Goal: Information Seeking & Learning: Learn about a topic

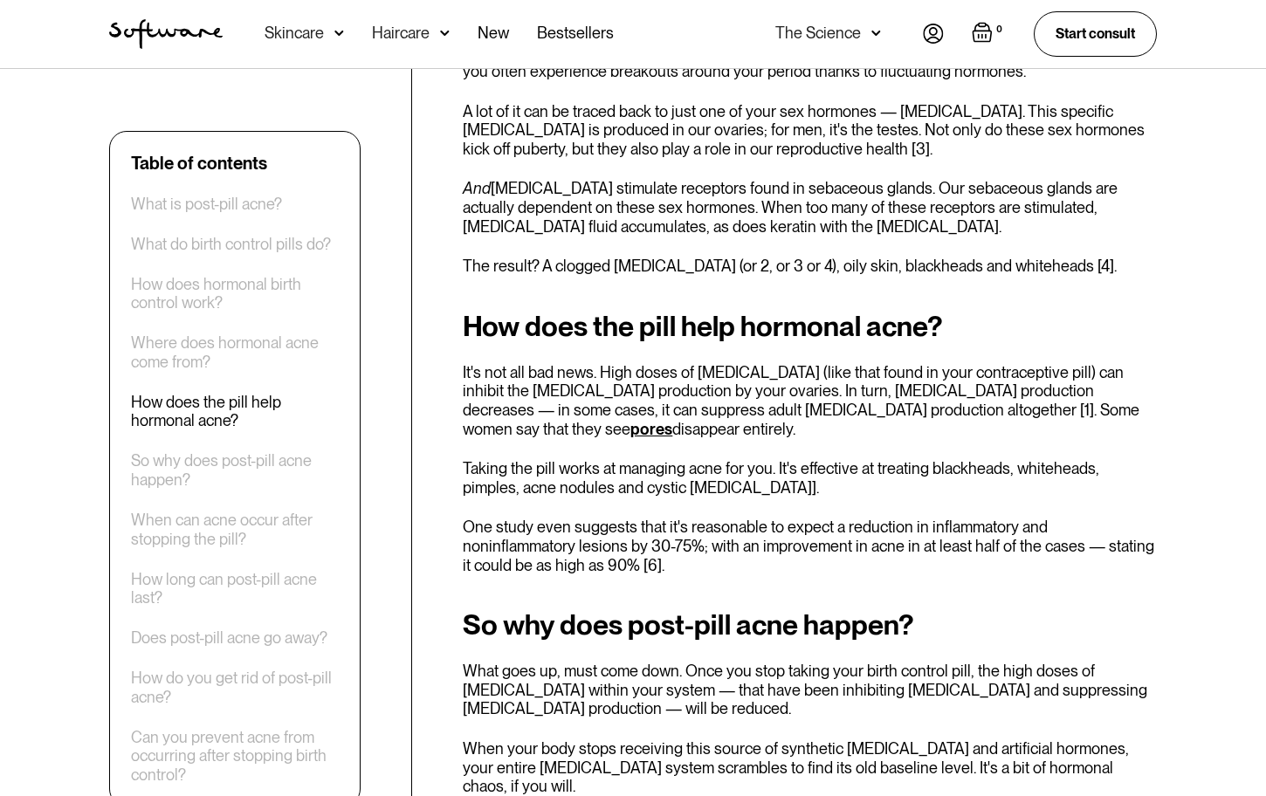
scroll to position [1979, 0]
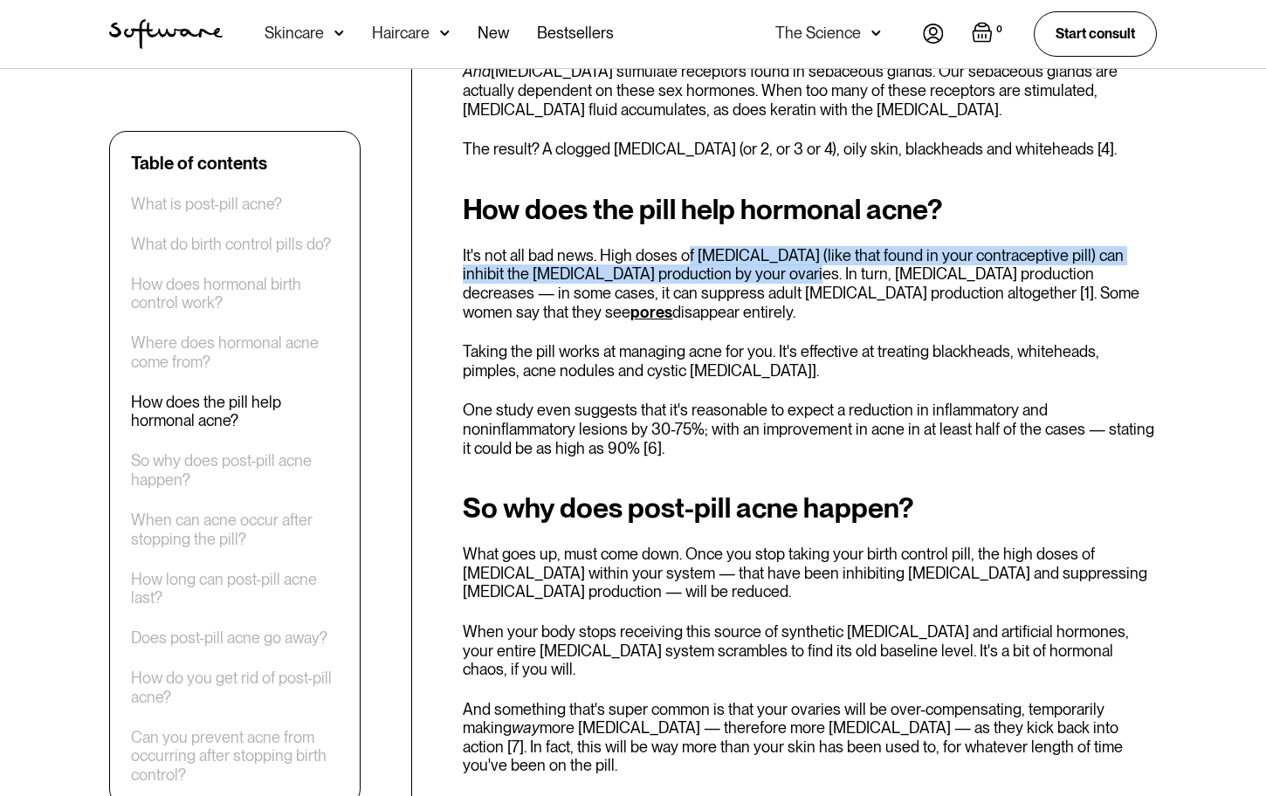
drag, startPoint x: 688, startPoint y: 230, endPoint x: 757, endPoint y: 250, distance: 71.6
click at [757, 250] on p "It's not all bad news. High doses of [MEDICAL_DATA] (like that found in your co…" at bounding box center [810, 283] width 694 height 75
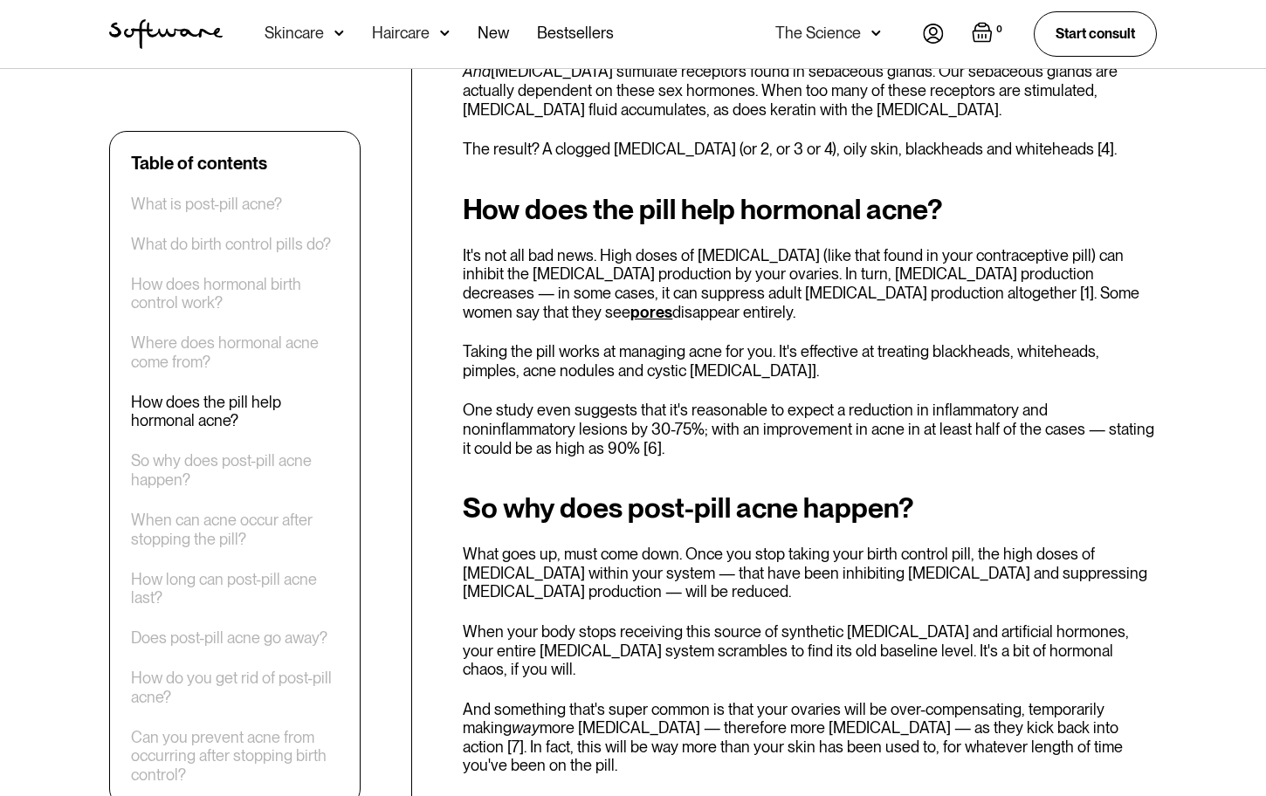
click at [758, 252] on p "It's not all bad news. High doses of [MEDICAL_DATA] (like that found in your co…" at bounding box center [810, 283] width 694 height 75
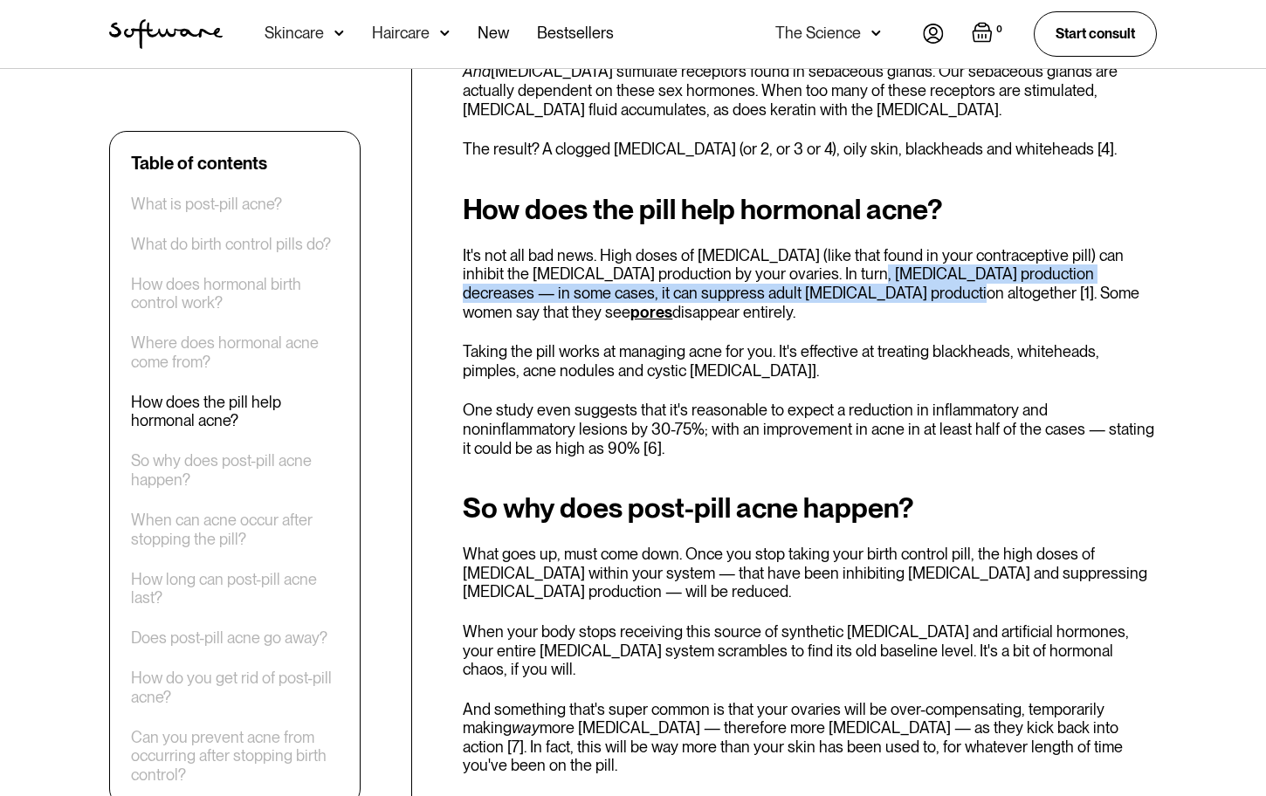
drag, startPoint x: 836, startPoint y: 254, endPoint x: 871, endPoint y: 277, distance: 42.4
click at [871, 277] on p "It's not all bad news. High doses of [MEDICAL_DATA] (like that found in your co…" at bounding box center [810, 283] width 694 height 75
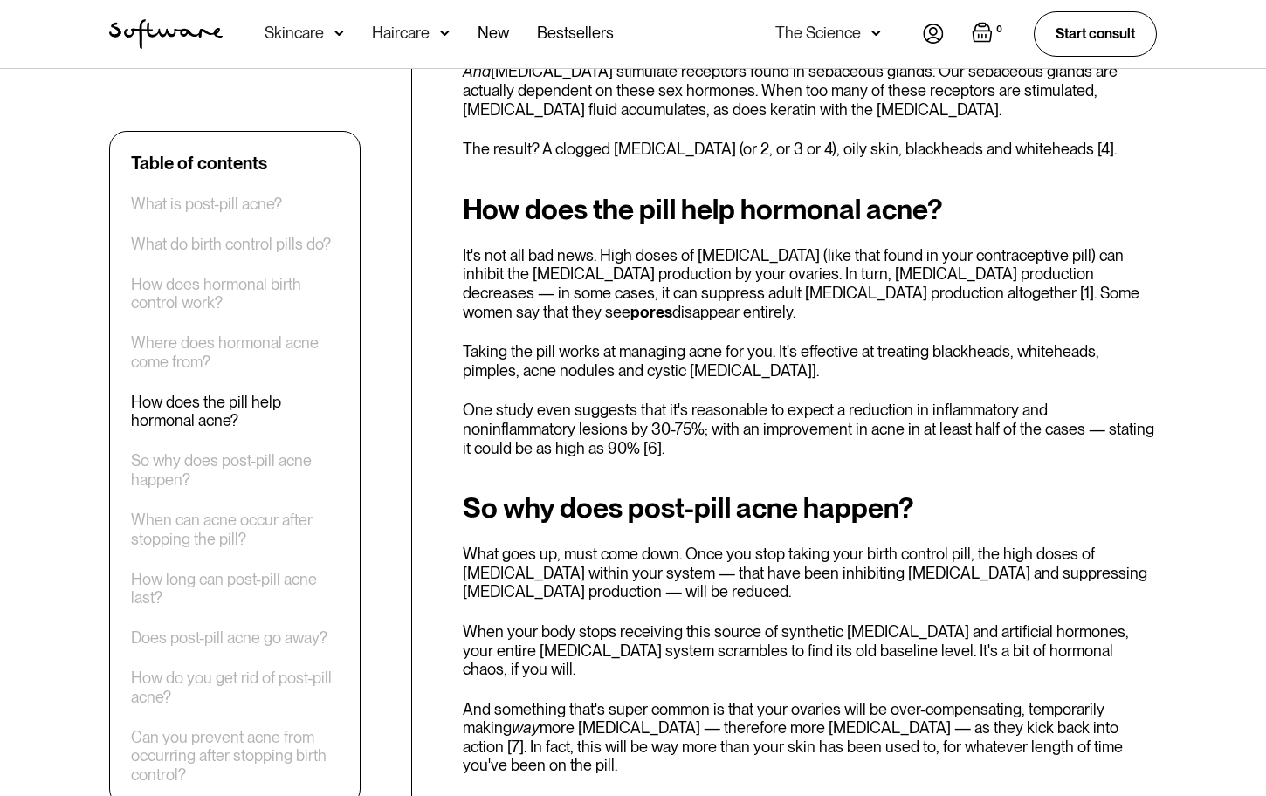
click at [716, 353] on p "Taking the pill works at managing acne for you. It's effective at treating blac…" at bounding box center [810, 361] width 694 height 38
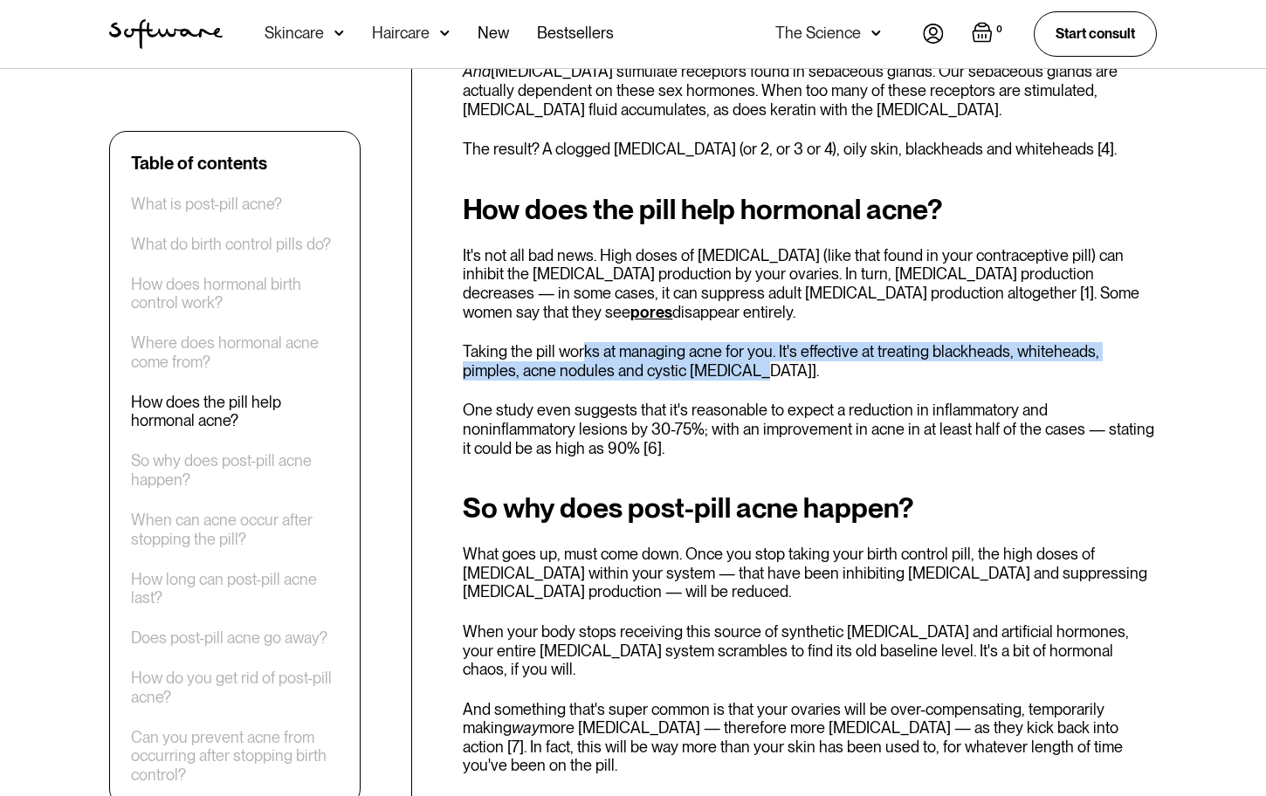
drag, startPoint x: 581, startPoint y: 335, endPoint x: 759, endPoint y: 350, distance: 177.9
click at [759, 350] on p "Taking the pill works at managing acne for you. It's effective at treating blac…" at bounding box center [810, 361] width 694 height 38
drag, startPoint x: 809, startPoint y: 334, endPoint x: 806, endPoint y: 358, distance: 23.8
click at [806, 358] on p "Taking the pill works at managing acne for you. It's effective at treating blac…" at bounding box center [810, 361] width 694 height 38
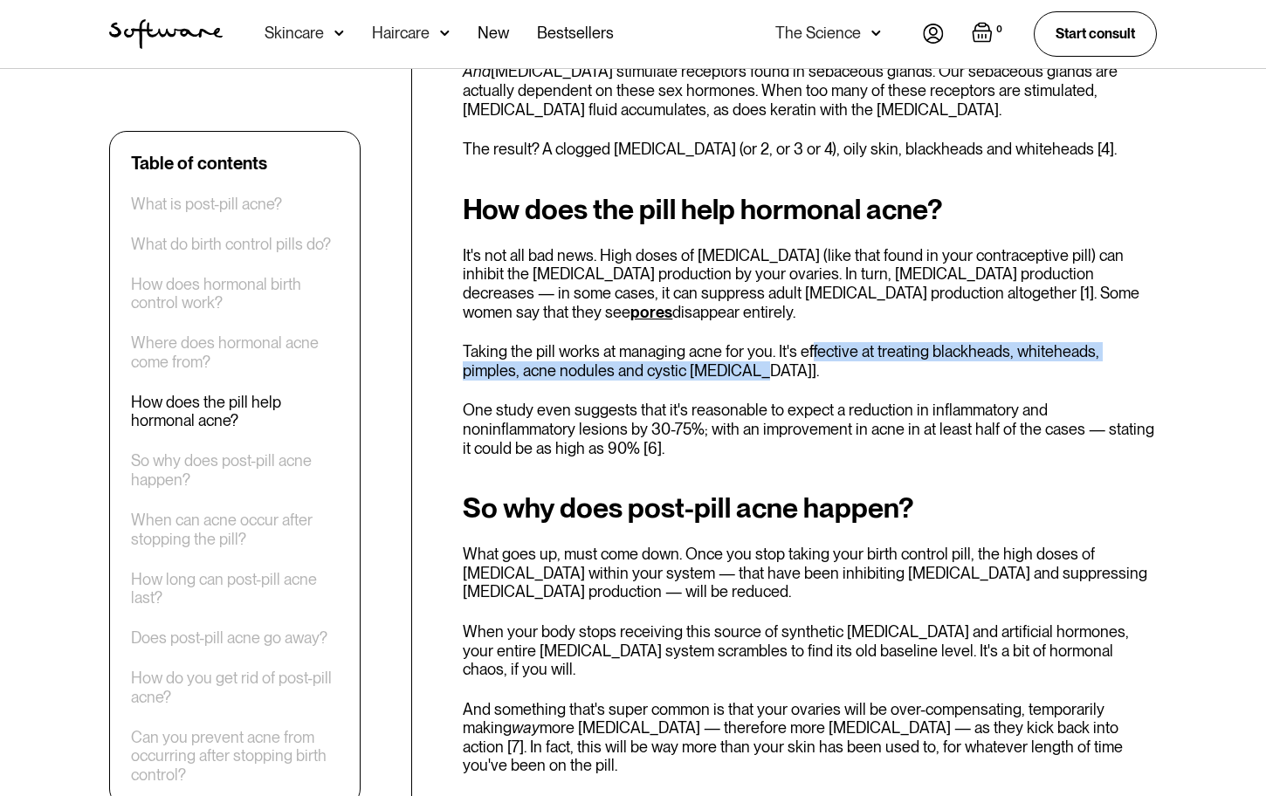
click at [806, 358] on p "Taking the pill works at managing acne for you. It's effective at treating blac…" at bounding box center [810, 361] width 694 height 38
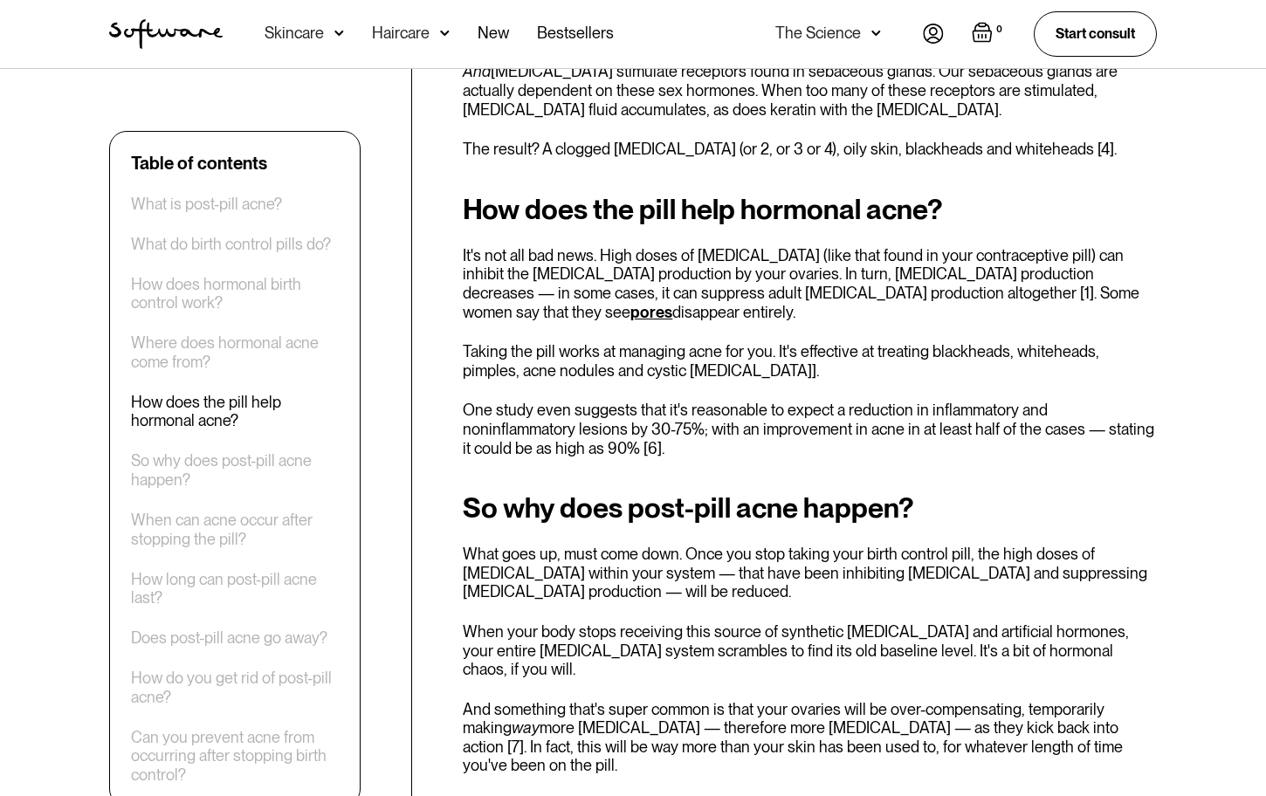
drag, startPoint x: 1000, startPoint y: 329, endPoint x: 1000, endPoint y: 342, distance: 13.1
click at [1000, 342] on p "Taking the pill works at managing acne for you. It's effective at treating blac…" at bounding box center [810, 361] width 694 height 38
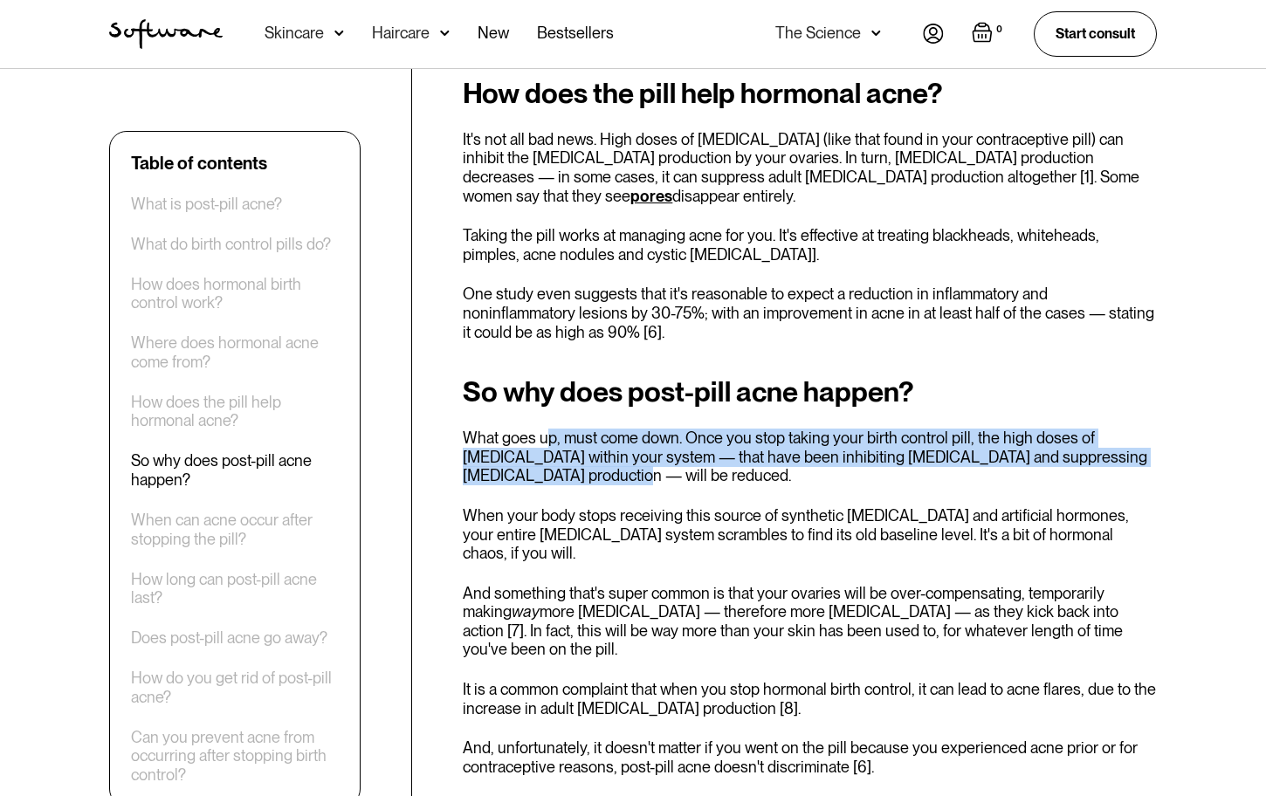
drag, startPoint x: 550, startPoint y: 427, endPoint x: 540, endPoint y: 455, distance: 29.8
click at [540, 455] on p "What goes up, must come down. Once you stop taking your birth control pill, the…" at bounding box center [810, 457] width 694 height 57
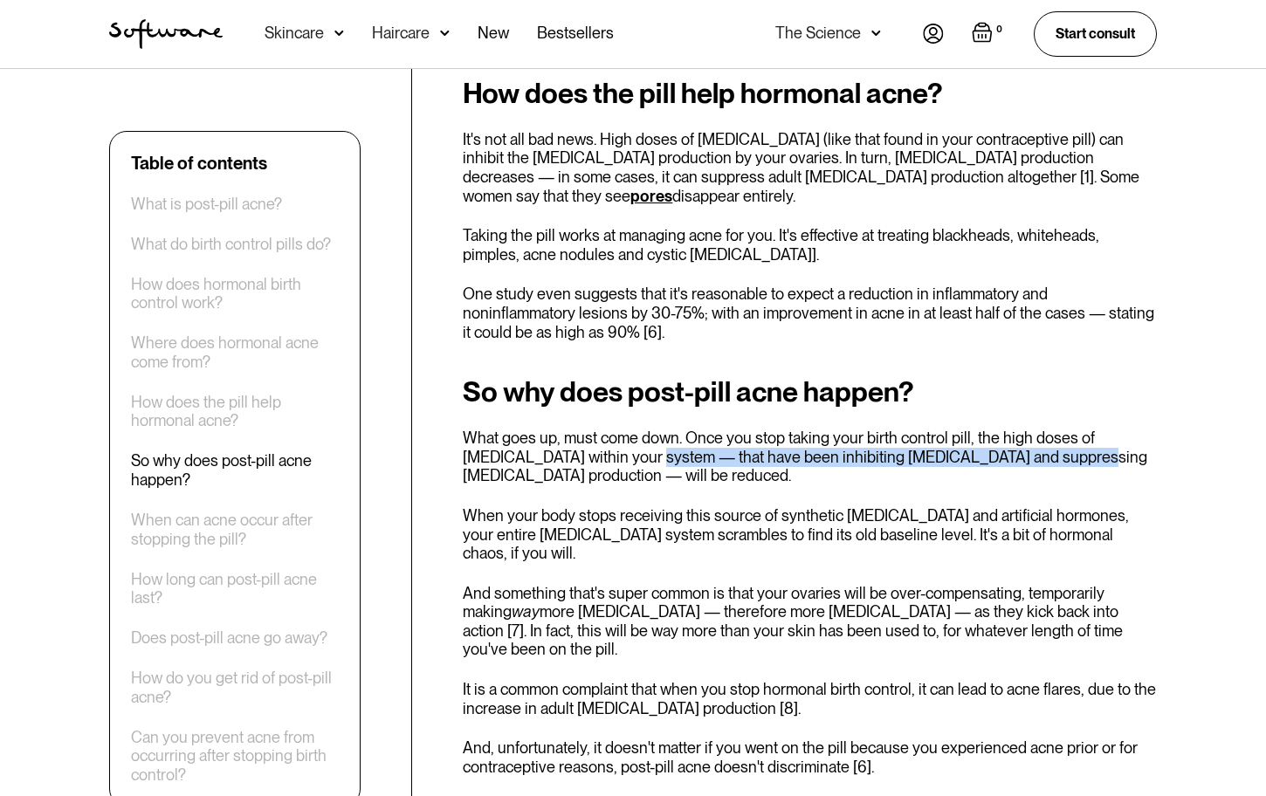
drag, startPoint x: 580, startPoint y: 442, endPoint x: 1010, endPoint y: 438, distance: 430.4
click at [1010, 438] on p "What goes up, must come down. Once you stop taking your birth control pill, the…" at bounding box center [810, 457] width 694 height 57
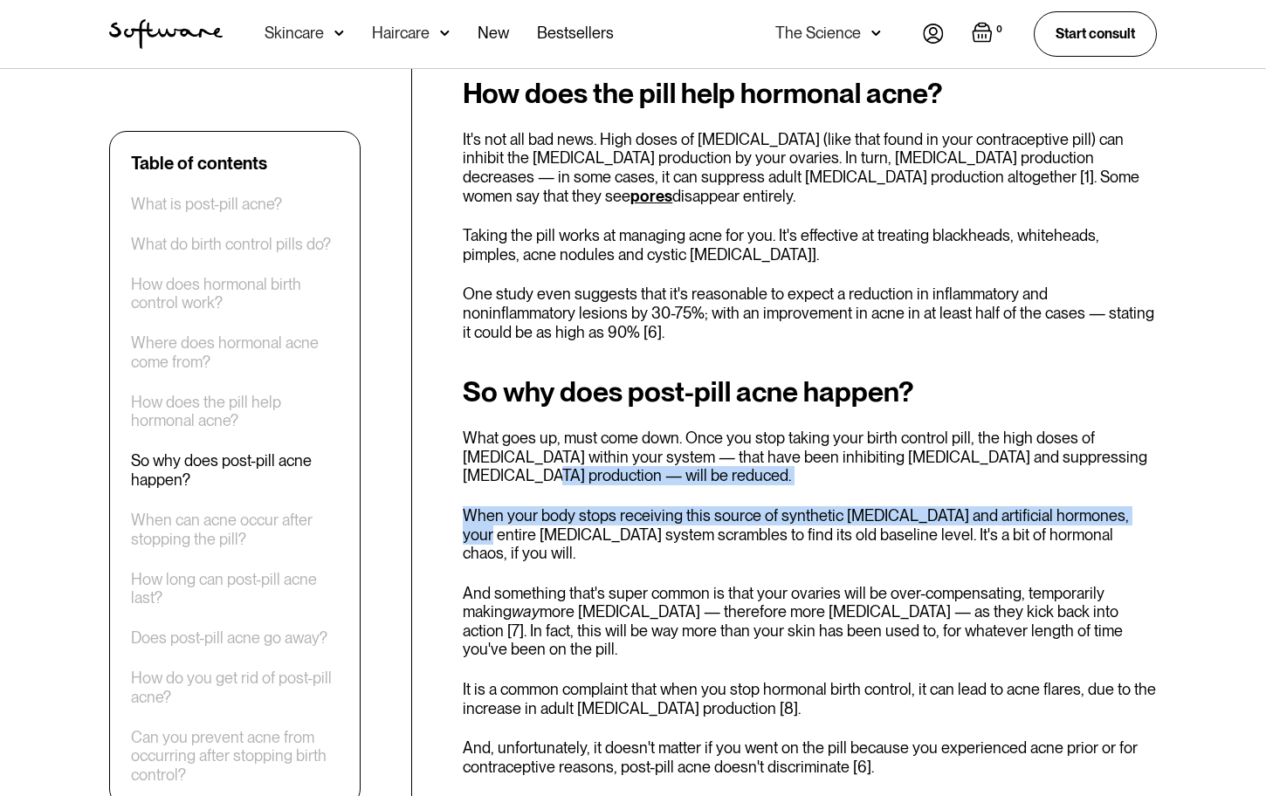
drag, startPoint x: 1122, startPoint y: 436, endPoint x: 1125, endPoint y: 469, distance: 33.4
click at [1125, 469] on div "So why does post-pill acne happen? What goes up, must come down. Once you stop …" at bounding box center [810, 576] width 694 height 400
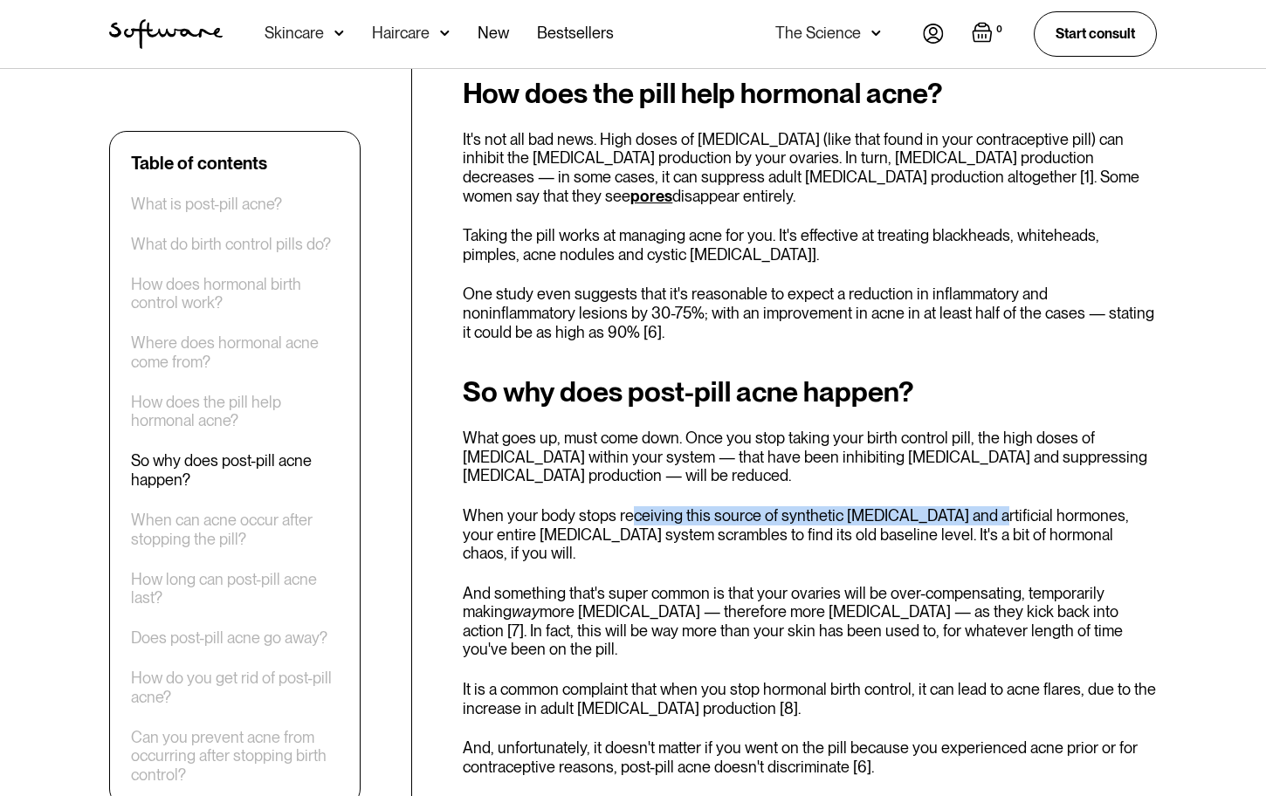
drag, startPoint x: 632, startPoint y: 497, endPoint x: 969, endPoint y: 485, distance: 337.2
click at [969, 485] on div "So why does post-pill acne happen? What goes up, must come down. Once you stop …" at bounding box center [810, 576] width 694 height 400
drag, startPoint x: 969, startPoint y: 485, endPoint x: 994, endPoint y: 493, distance: 26.0
click at [994, 506] on p "When your body stops receiving this source of synthetic [MEDICAL_DATA] and arti…" at bounding box center [810, 534] width 694 height 57
drag, startPoint x: 912, startPoint y: 496, endPoint x: 1079, endPoint y: 497, distance: 166.8
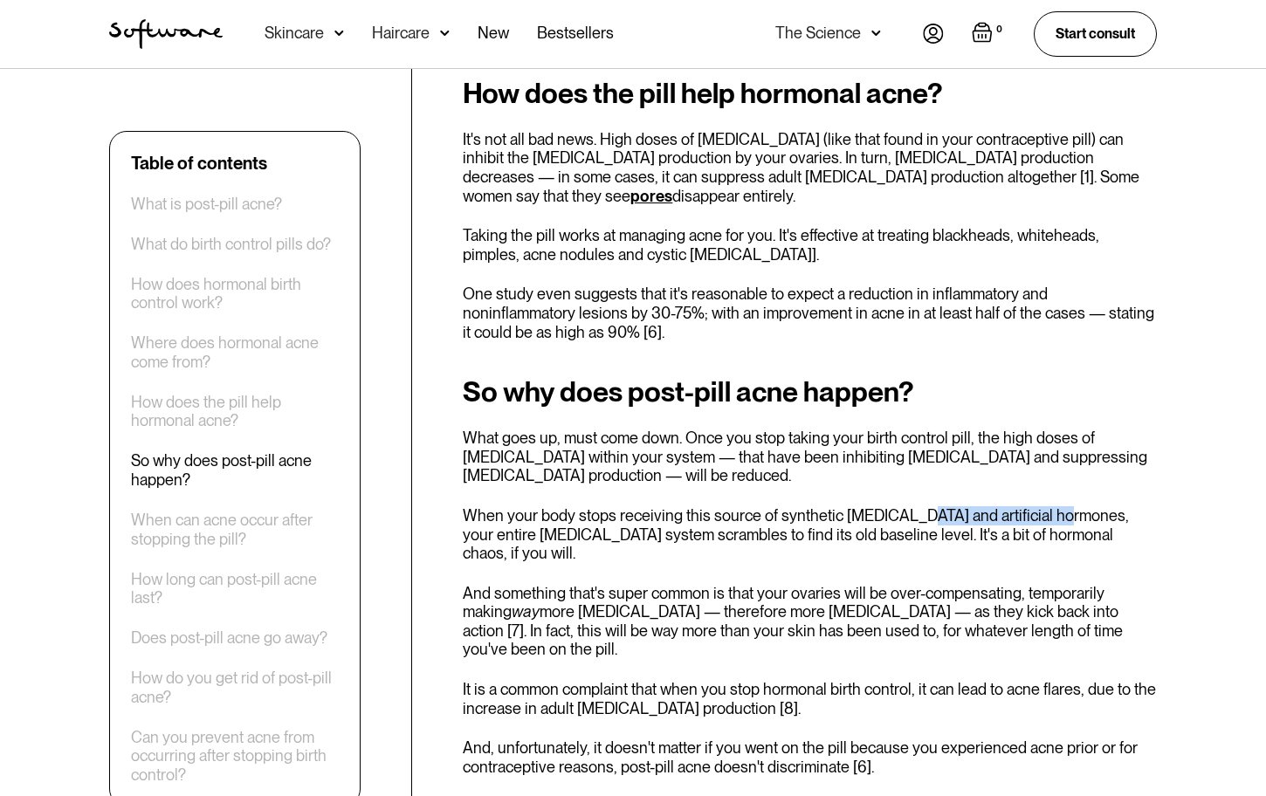
click at [1079, 506] on p "When your body stops receiving this source of synthetic [MEDICAL_DATA] and arti…" at bounding box center [810, 534] width 694 height 57
click at [1080, 506] on p "When your body stops receiving this source of synthetic [MEDICAL_DATA] and arti…" at bounding box center [810, 534] width 694 height 57
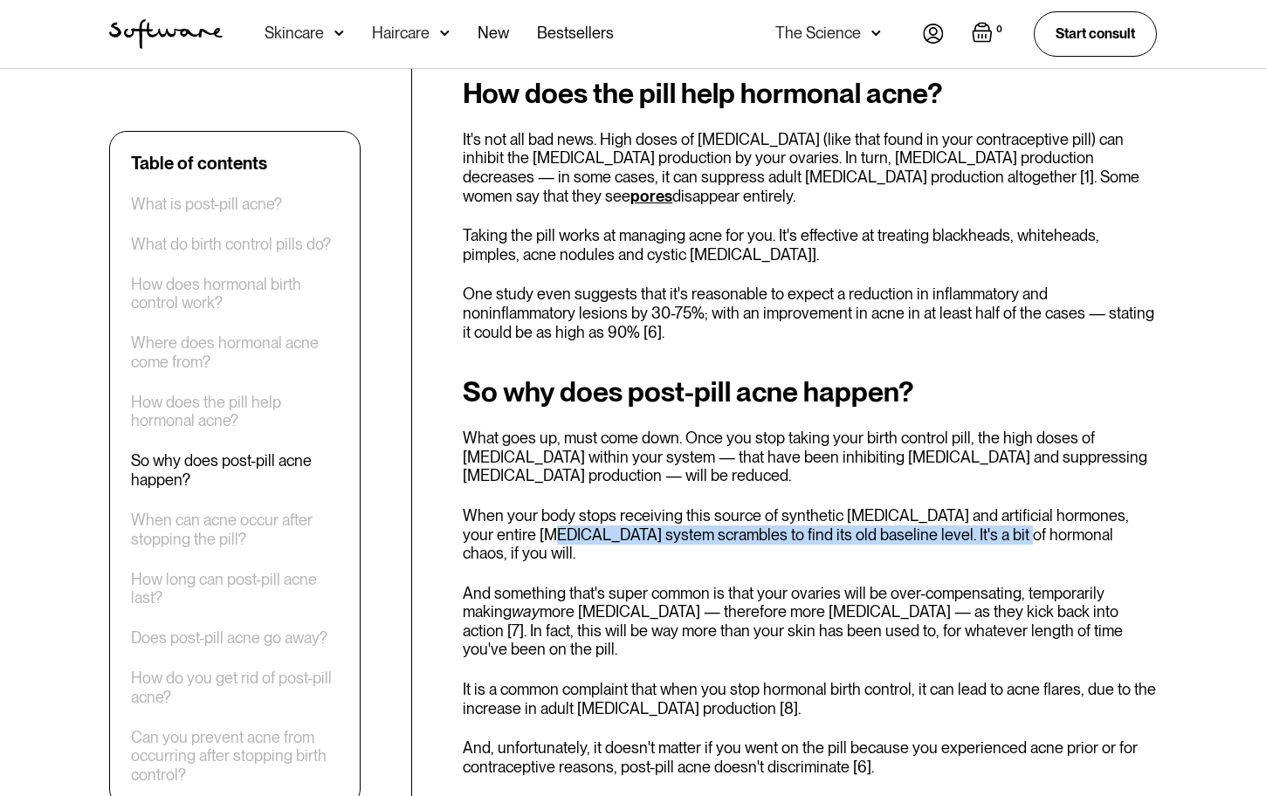
drag, startPoint x: 517, startPoint y: 518, endPoint x: 977, endPoint y: 507, distance: 460.2
click at [977, 507] on p "When your body stops receiving this source of synthetic [MEDICAL_DATA] and arti…" at bounding box center [810, 534] width 694 height 57
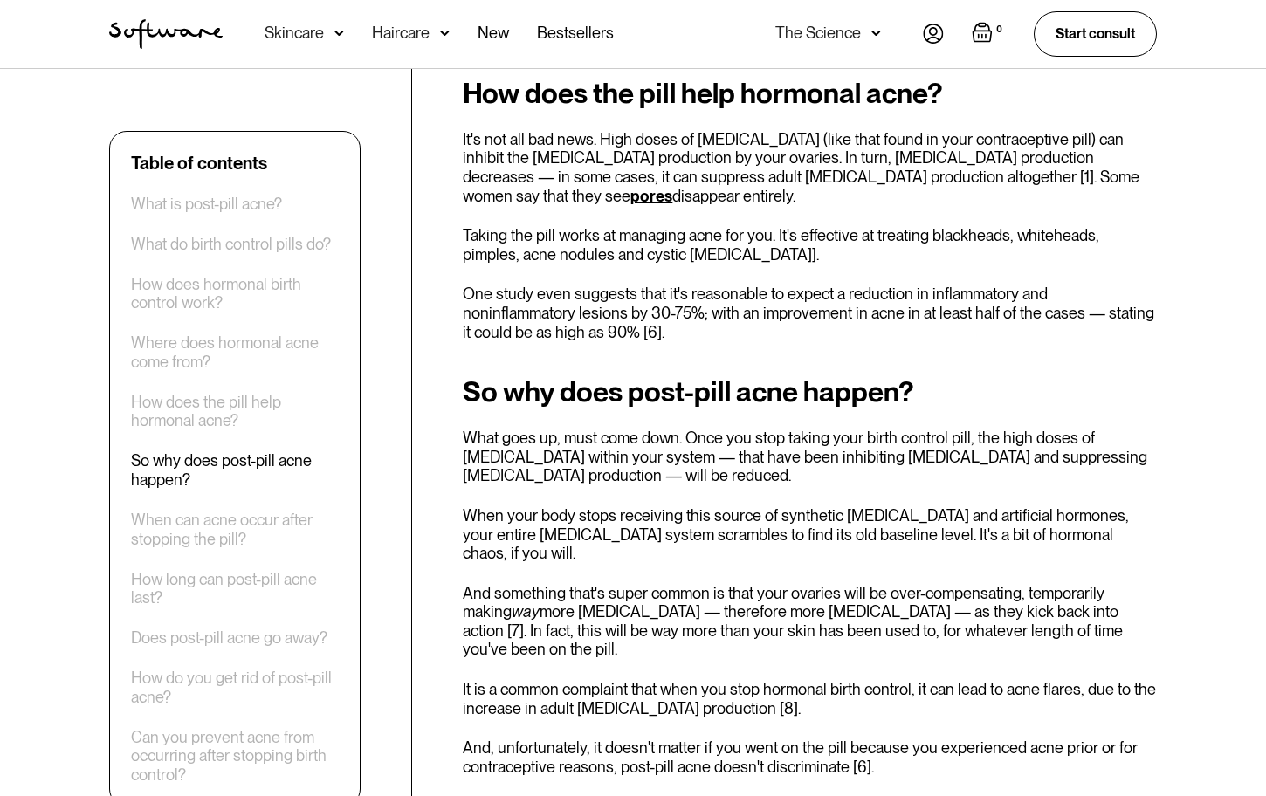
click at [987, 519] on p "When your body stops receiving this source of synthetic [MEDICAL_DATA] and arti…" at bounding box center [810, 534] width 694 height 57
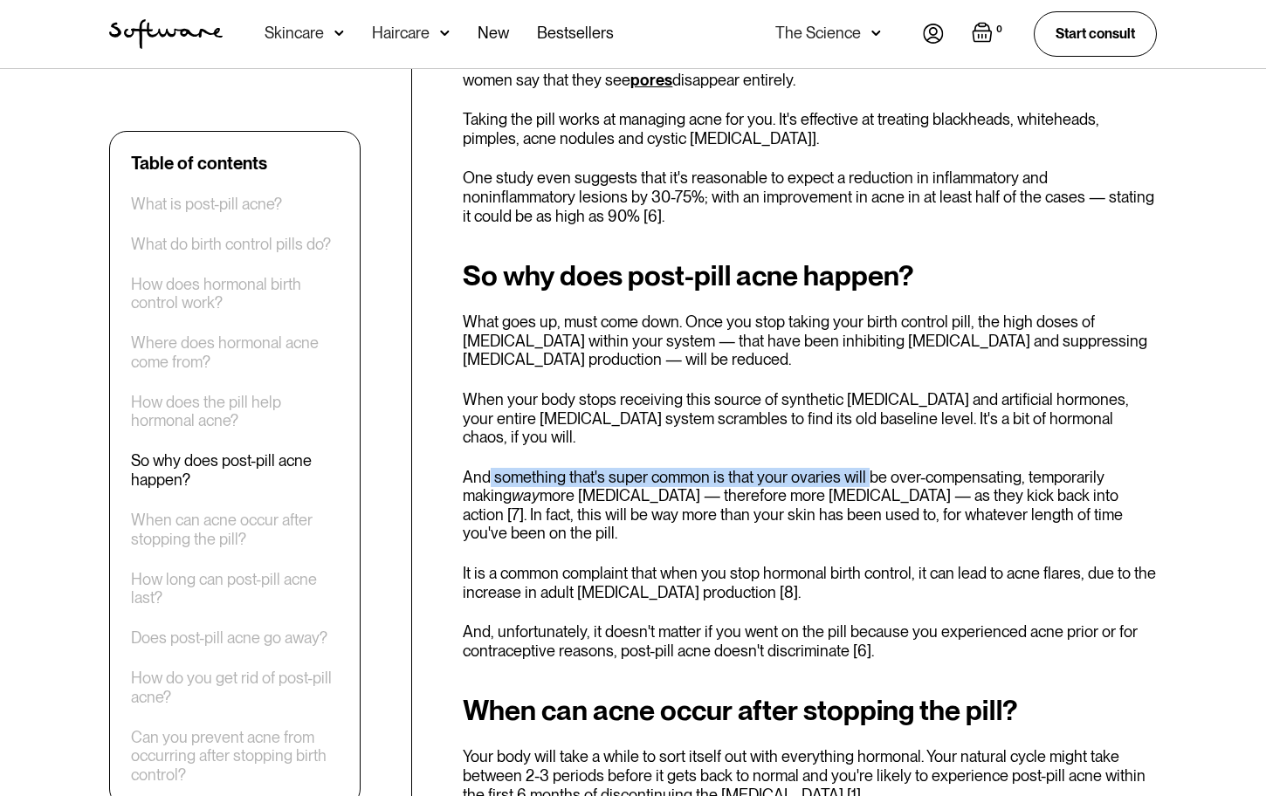
drag, startPoint x: 492, startPoint y: 427, endPoint x: 862, endPoint y: 427, distance: 370.2
click at [862, 427] on div "So why does post-pill acne happen? What goes up, must come down. Once you stop …" at bounding box center [810, 460] width 694 height 400
drag, startPoint x: 924, startPoint y: 441, endPoint x: 1055, endPoint y: 441, distance: 131.0
click at [1055, 468] on p "And something that's super common is that your ovaries will be over-compensatin…" at bounding box center [810, 505] width 694 height 75
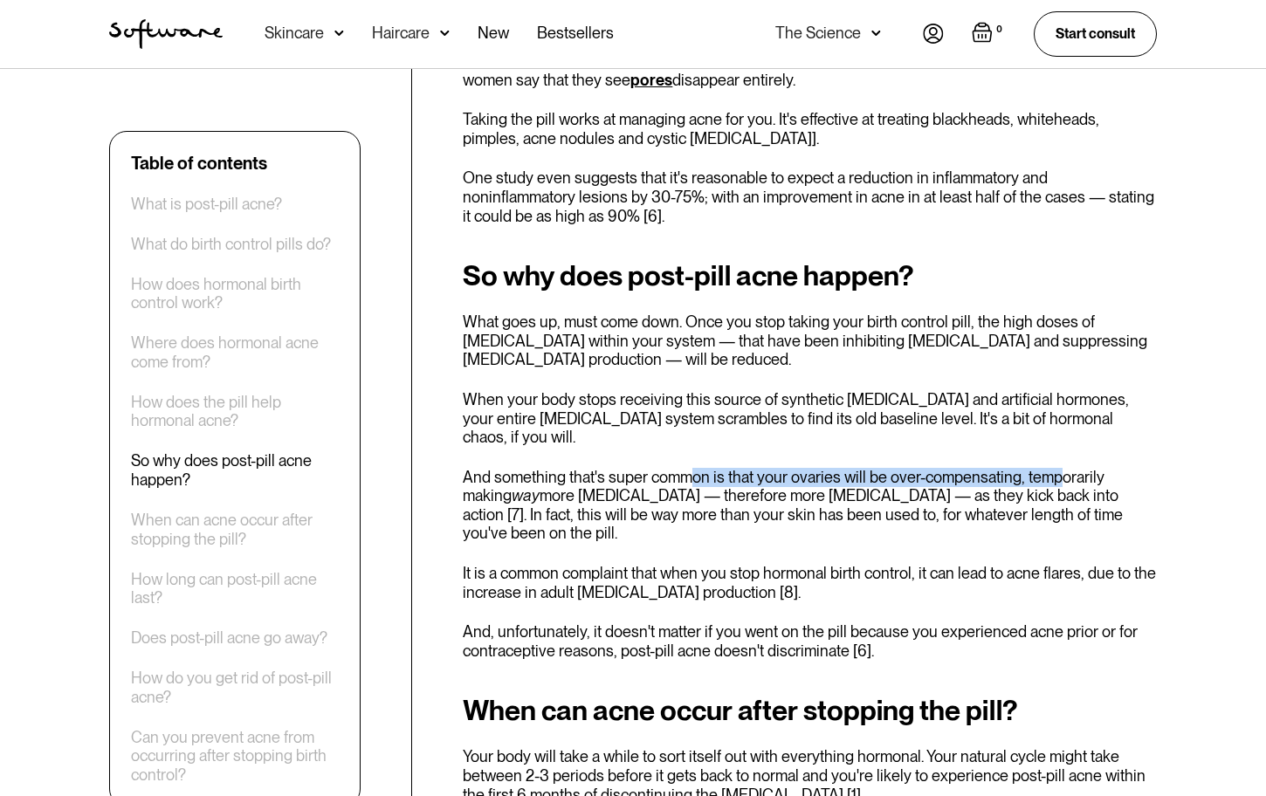
click at [1055, 468] on p "And something that's super common is that your ovaries will be over-compensatin…" at bounding box center [810, 505] width 694 height 75
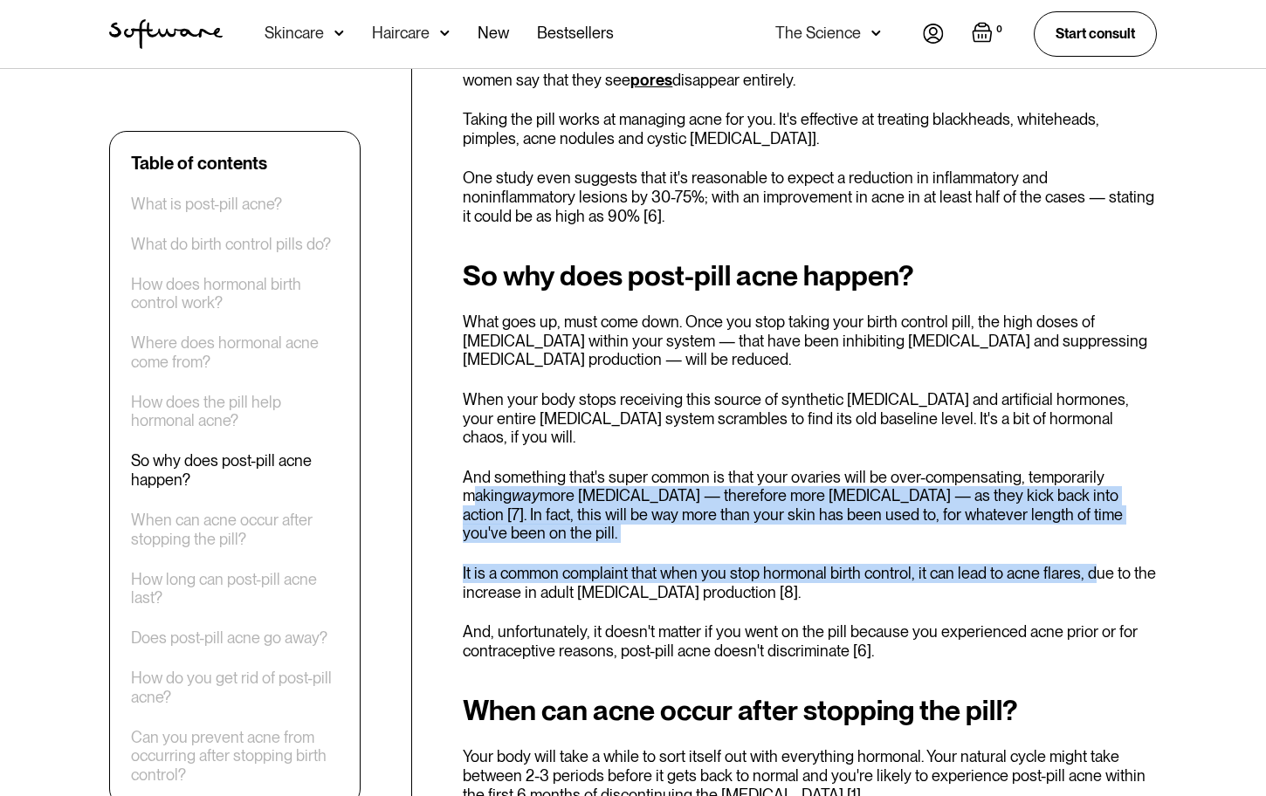
drag, startPoint x: 1109, startPoint y: 444, endPoint x: 1087, endPoint y: 496, distance: 55.9
click at [1087, 496] on div "So why does post-pill acne happen? What goes up, must come down. Once you stop …" at bounding box center [810, 460] width 694 height 400
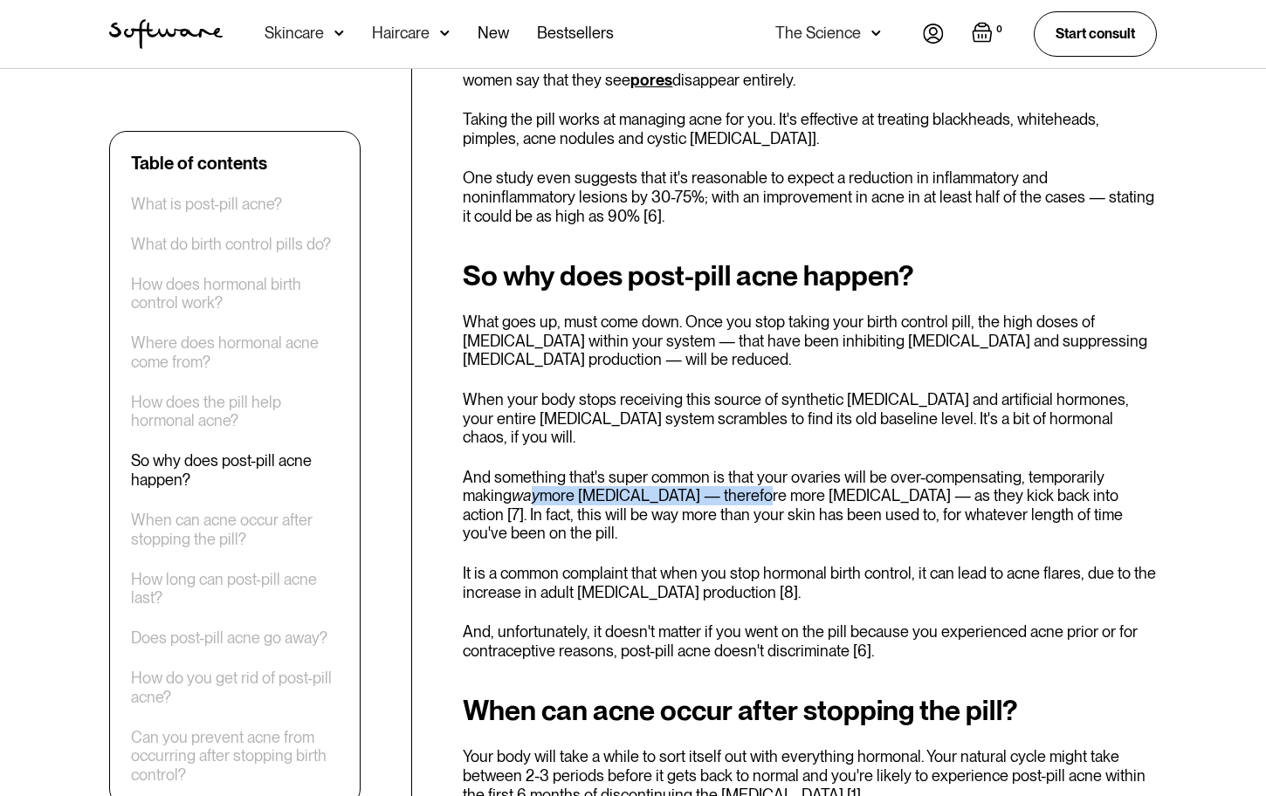
drag, startPoint x: 484, startPoint y: 459, endPoint x: 705, endPoint y: 450, distance: 222.0
click at [705, 468] on p "And something that's super common is that your ovaries will be over-compensatin…" at bounding box center [810, 505] width 694 height 75
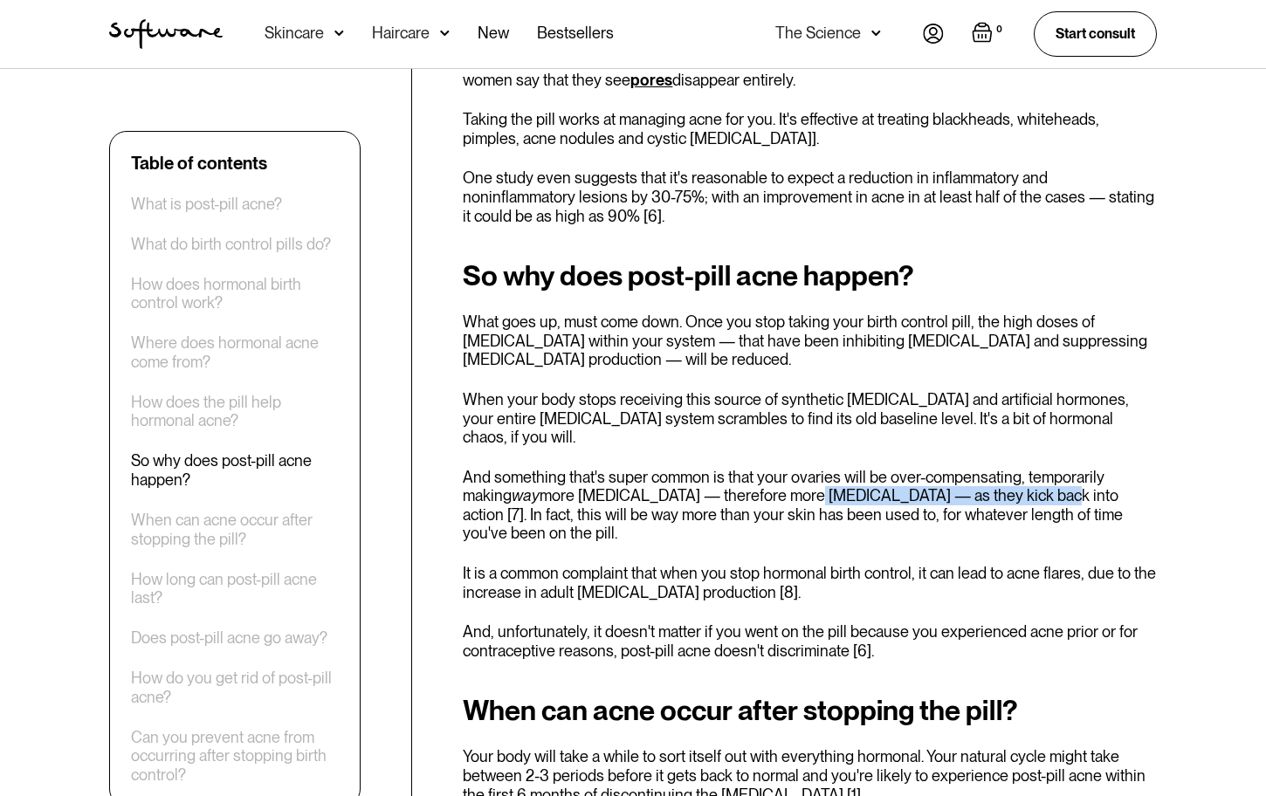
drag, startPoint x: 757, startPoint y: 457, endPoint x: 985, endPoint y: 456, distance: 227.9
click at [985, 468] on p "And something that's super common is that your ovaries will be over-compensatin…" at bounding box center [810, 505] width 694 height 75
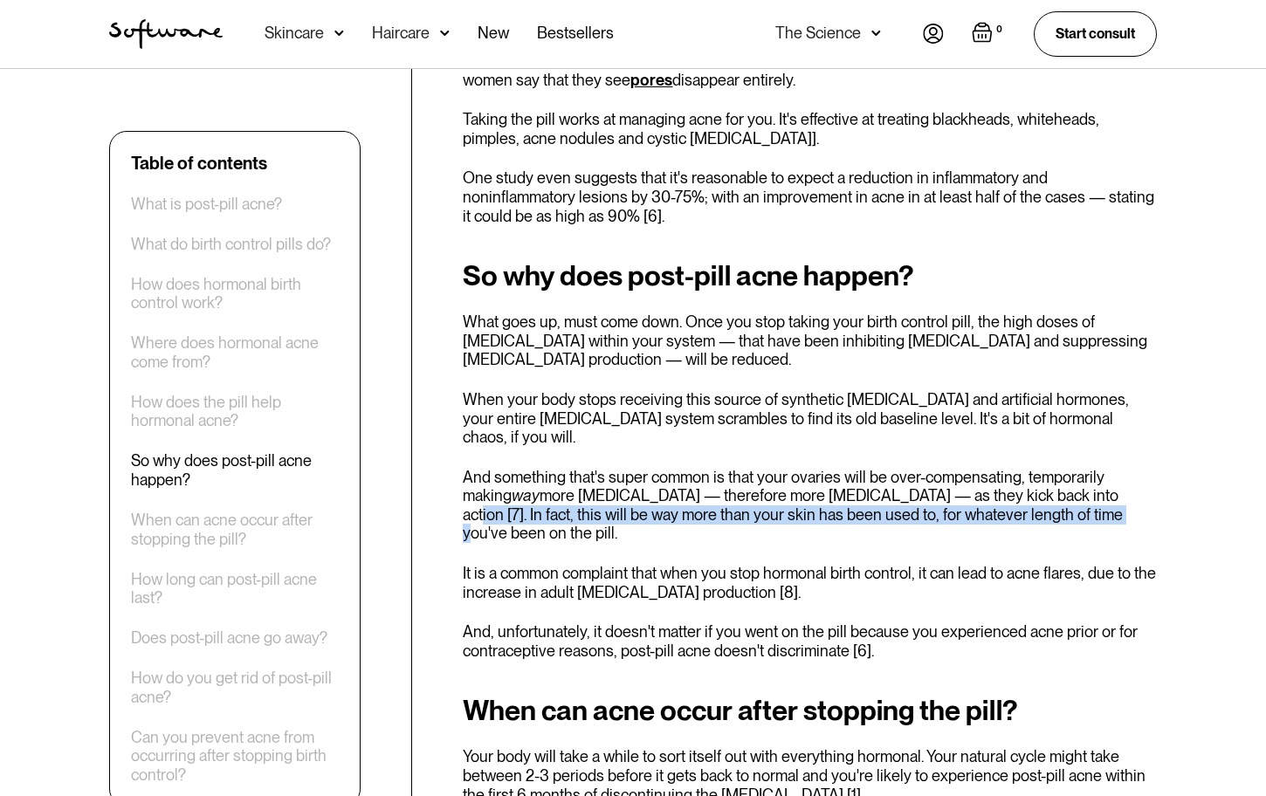
drag, startPoint x: 1030, startPoint y: 457, endPoint x: 1029, endPoint y: 483, distance: 26.2
click at [1029, 483] on p "And something that's super common is that your ovaries will be over-compensatin…" at bounding box center [810, 505] width 694 height 75
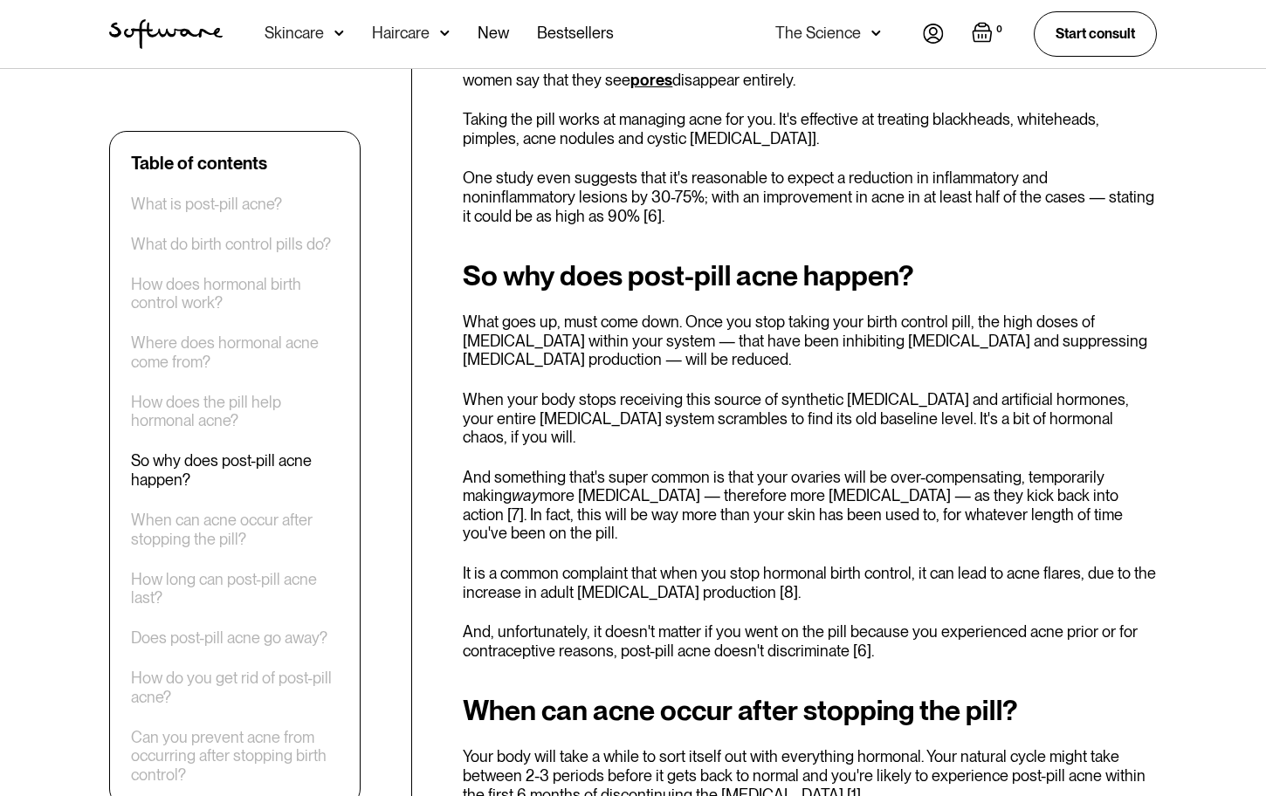
click at [577, 564] on p "It is a common complaint that when you stop hormonal birth control, it can lead…" at bounding box center [810, 583] width 694 height 38
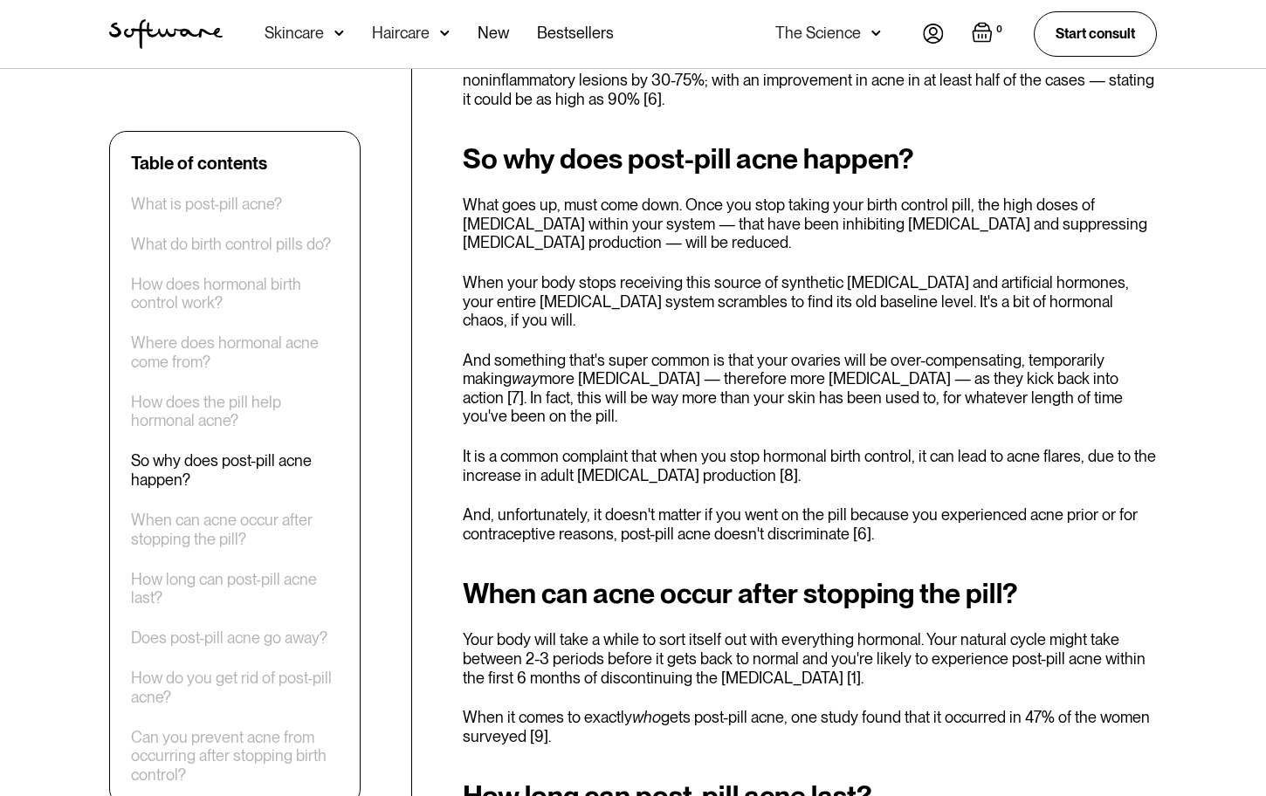
click at [484, 630] on p "Your body will take a while to sort itself out with everything hormonal. Your n…" at bounding box center [810, 658] width 694 height 57
drag, startPoint x: 879, startPoint y: 612, endPoint x: 878, endPoint y: 629, distance: 16.6
click at [878, 630] on p "Your body will take a while to sort itself out with everything hormonal. Your n…" at bounding box center [810, 658] width 694 height 57
click at [664, 646] on div "When can acne occur after stopping the pill? Your body will take a while to sor…" at bounding box center [810, 662] width 694 height 168
drag, startPoint x: 505, startPoint y: 616, endPoint x: 808, endPoint y: 624, distance: 303.1
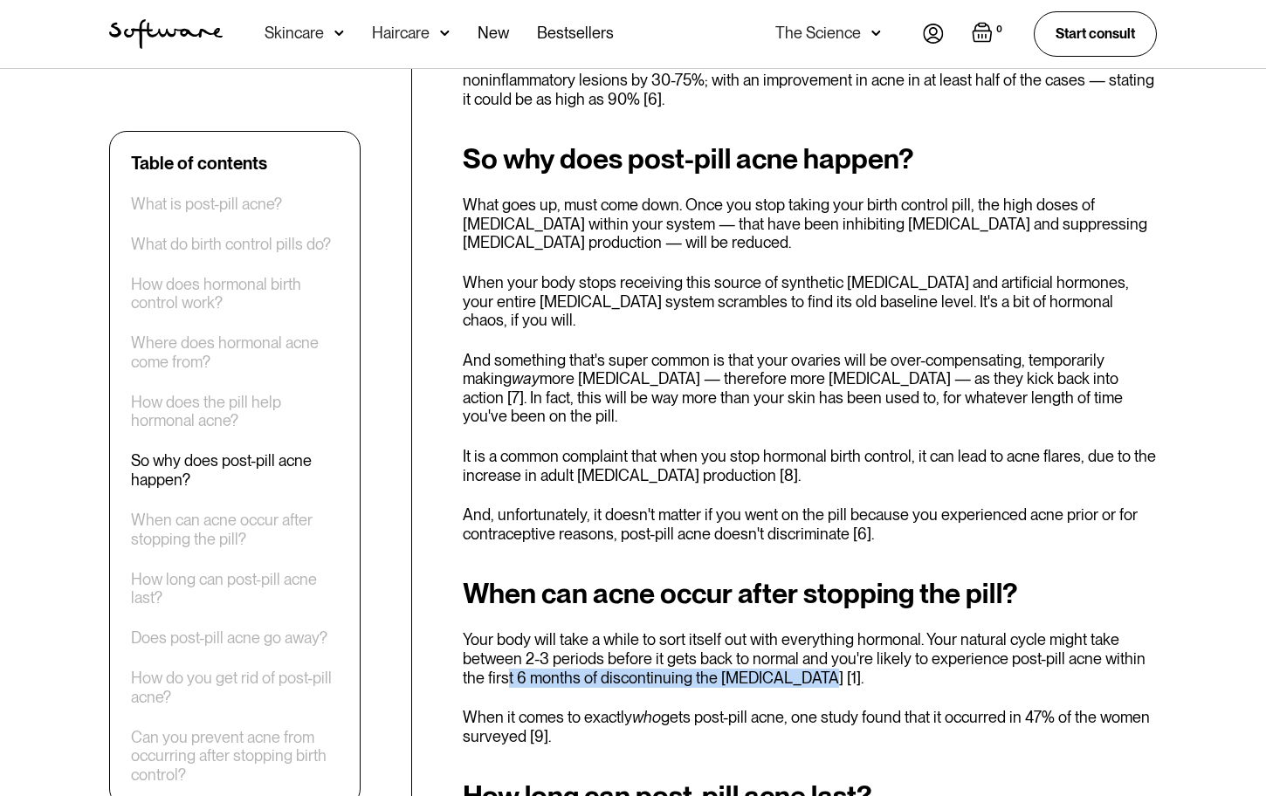
click at [808, 630] on p "Your body will take a while to sort itself out with everything hormonal. Your n…" at bounding box center [810, 658] width 694 height 57
click at [557, 708] on p "When it comes to exactly who gets post-pill acne, one study found that it occur…" at bounding box center [810, 727] width 694 height 38
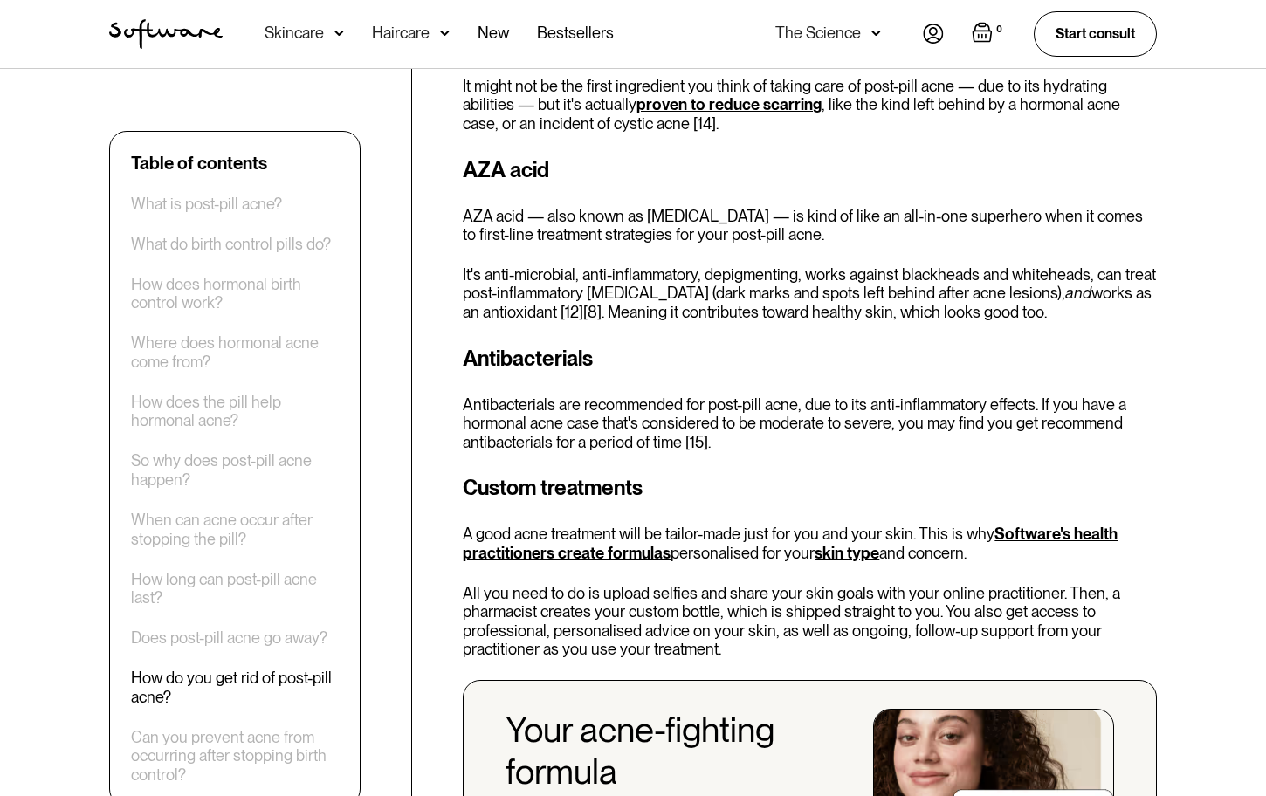
scroll to position [4424, 0]
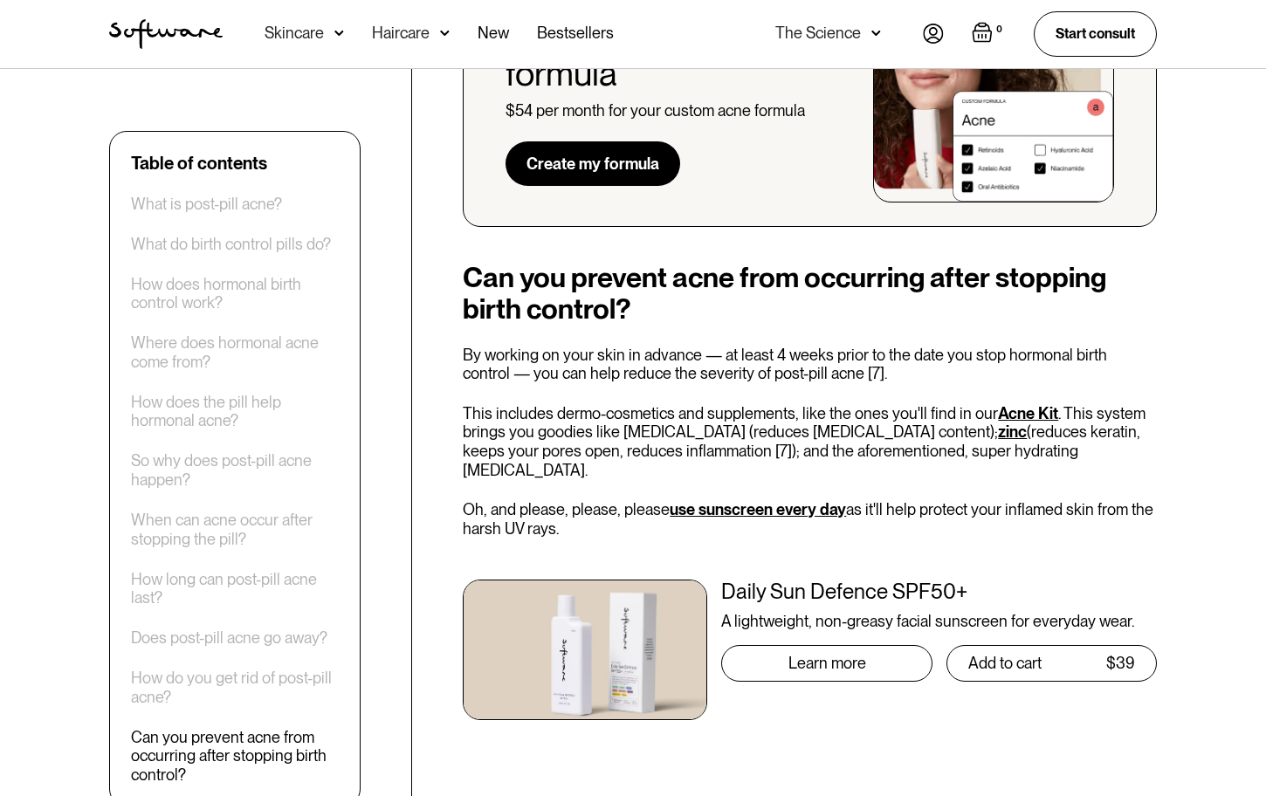
scroll to position [5005, 0]
